Goal: Check status: Check status

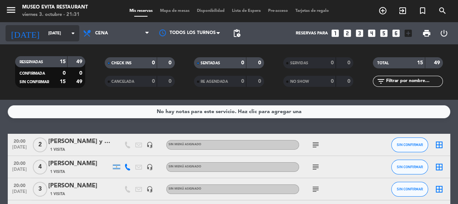
click at [76, 33] on icon "arrow_drop_down" at bounding box center [73, 33] width 9 height 9
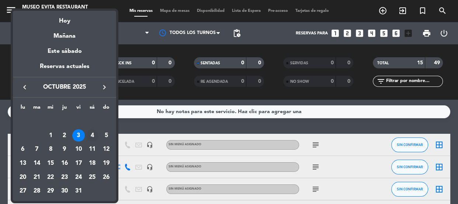
click at [91, 134] on div "4" at bounding box center [92, 135] width 13 height 13
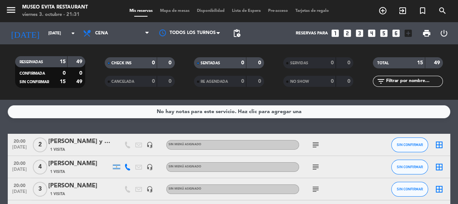
type input "[DATE]"
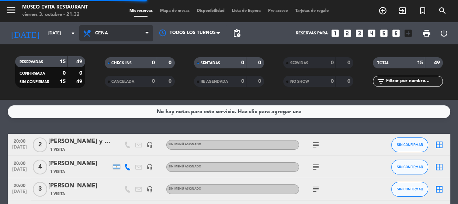
click at [145, 33] on span "Cena" at bounding box center [116, 33] width 74 height 16
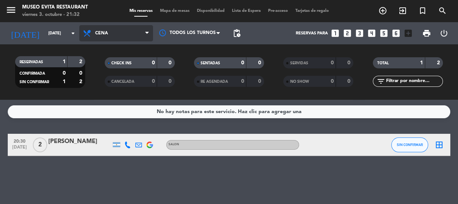
click at [125, 34] on span "Cena" at bounding box center [116, 33] width 74 height 16
click at [114, 81] on div "menu [GEOGRAPHIC_DATA] [DATE] 3. octubre - 21:32 Mis reservas Mapa de mesas Dis…" at bounding box center [229, 50] width 458 height 100
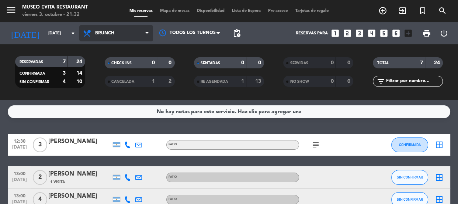
click at [142, 32] on span "Brunch" at bounding box center [116, 33] width 74 height 16
click at [109, 114] on ng-component "menu [GEOGRAPHIC_DATA] [DATE] 3. octubre - 21:32 Mis reservas Mapa de mesas Dis…" at bounding box center [229, 102] width 458 height 204
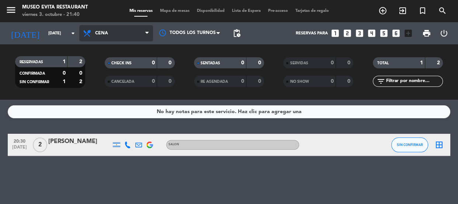
click at [92, 27] on span "Cena" at bounding box center [116, 33] width 74 height 16
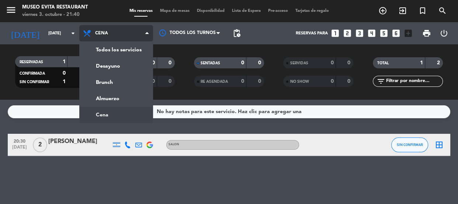
click at [112, 113] on ng-component "menu [GEOGRAPHIC_DATA] [DATE] 3. octubre - 21:40 Mis reservas Mapa de mesas Dis…" at bounding box center [229, 102] width 458 height 204
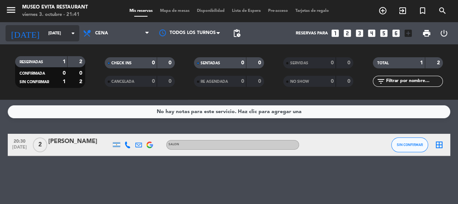
click at [48, 30] on input "[DATE]" at bounding box center [73, 33] width 57 height 12
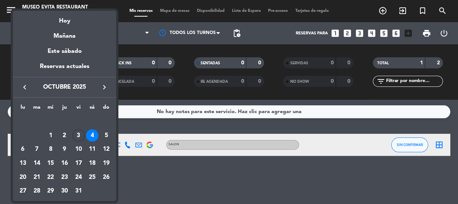
click at [93, 134] on div "4" at bounding box center [92, 135] width 13 height 13
